Goal: Information Seeking & Learning: Check status

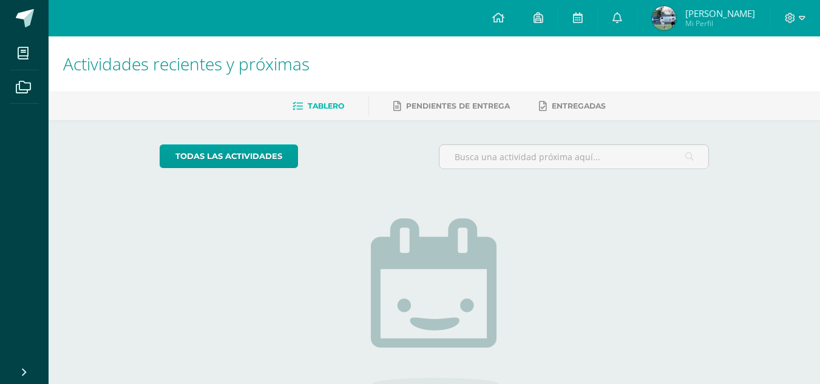
click at [655, 21] on img at bounding box center [664, 18] width 24 height 24
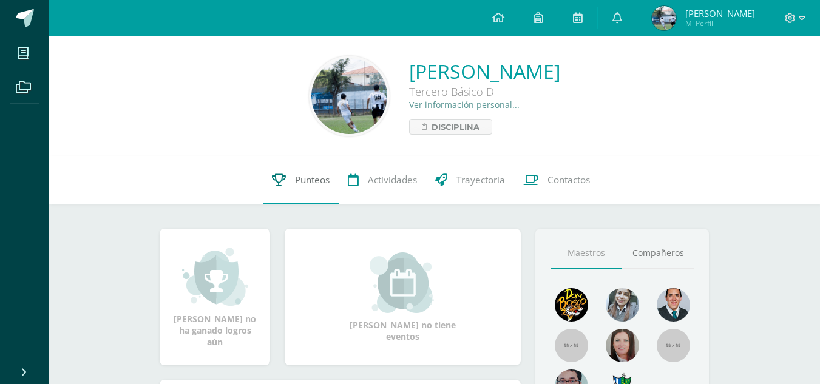
click at [310, 176] on span "Punteos" at bounding box center [312, 180] width 35 height 13
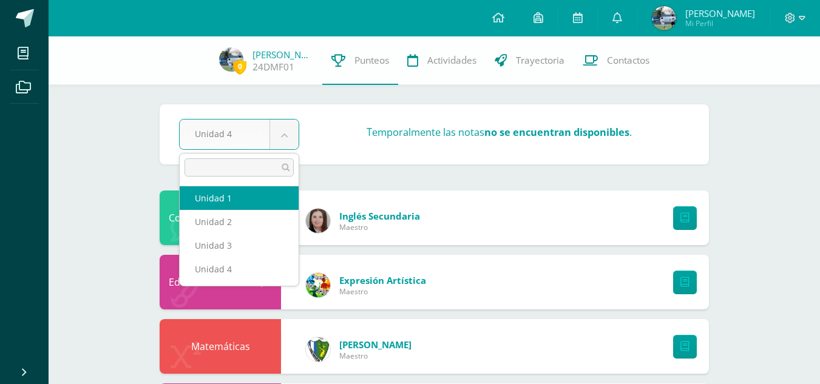
select select "Unidad 1"
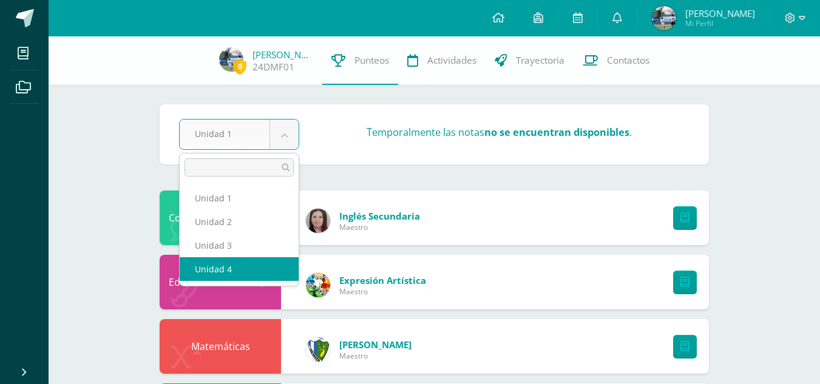
drag, startPoint x: 245, startPoint y: 265, endPoint x: 237, endPoint y: 204, distance: 61.7
select select "Unidad 4"
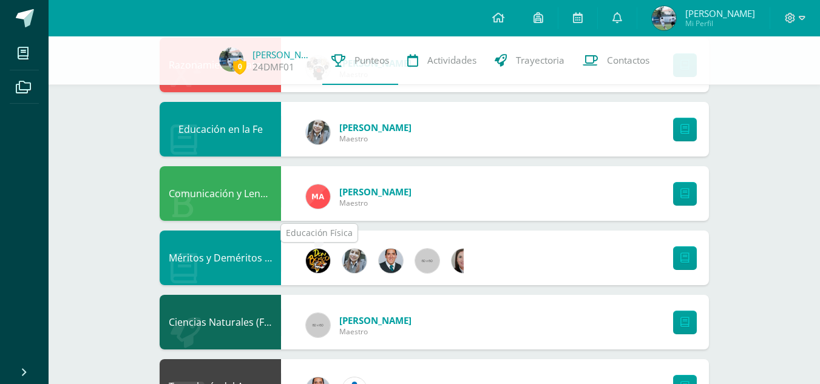
click at [322, 254] on img at bounding box center [318, 261] width 24 height 24
click at [354, 263] on img at bounding box center [354, 261] width 24 height 24
